Goal: Task Accomplishment & Management: Manage account settings

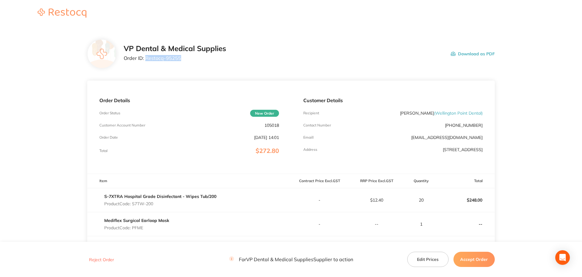
drag, startPoint x: 185, startPoint y: 57, endPoint x: 147, endPoint y: 59, distance: 38.1
click at [147, 59] on p "Order ID: Restocq- 95255" at bounding box center [175, 57] width 102 height 5
copy p "Restocq- 95255"
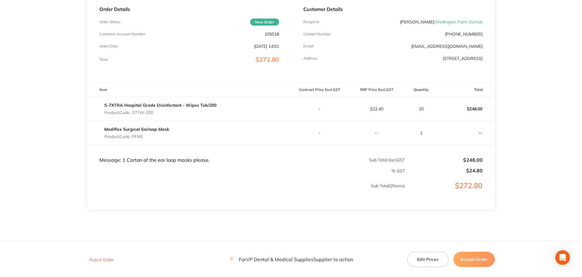
scroll to position [108, 0]
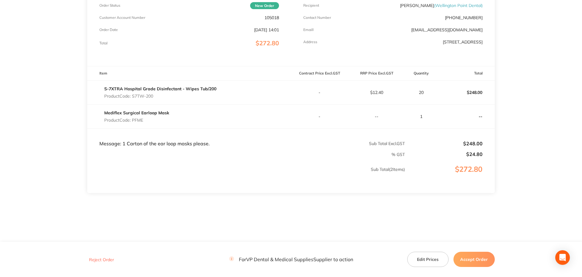
click at [471, 260] on button "Accept Order" at bounding box center [474, 259] width 41 height 15
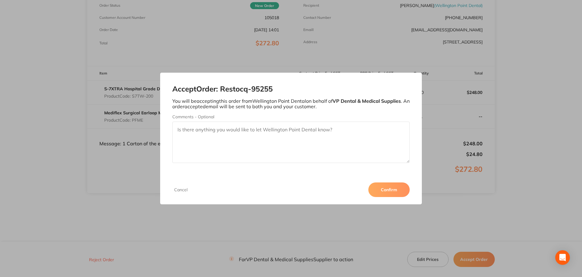
click at [267, 133] on textarea "Comments - Optional" at bounding box center [291, 142] width 238 height 41
type textarea "Thanks very much for your order!"
click at [382, 189] on button "Confirm" at bounding box center [389, 189] width 41 height 15
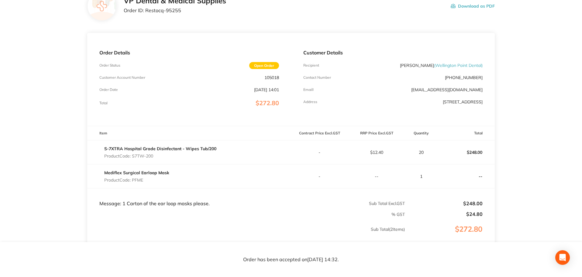
scroll to position [0, 0]
